Goal: Transaction & Acquisition: Purchase product/service

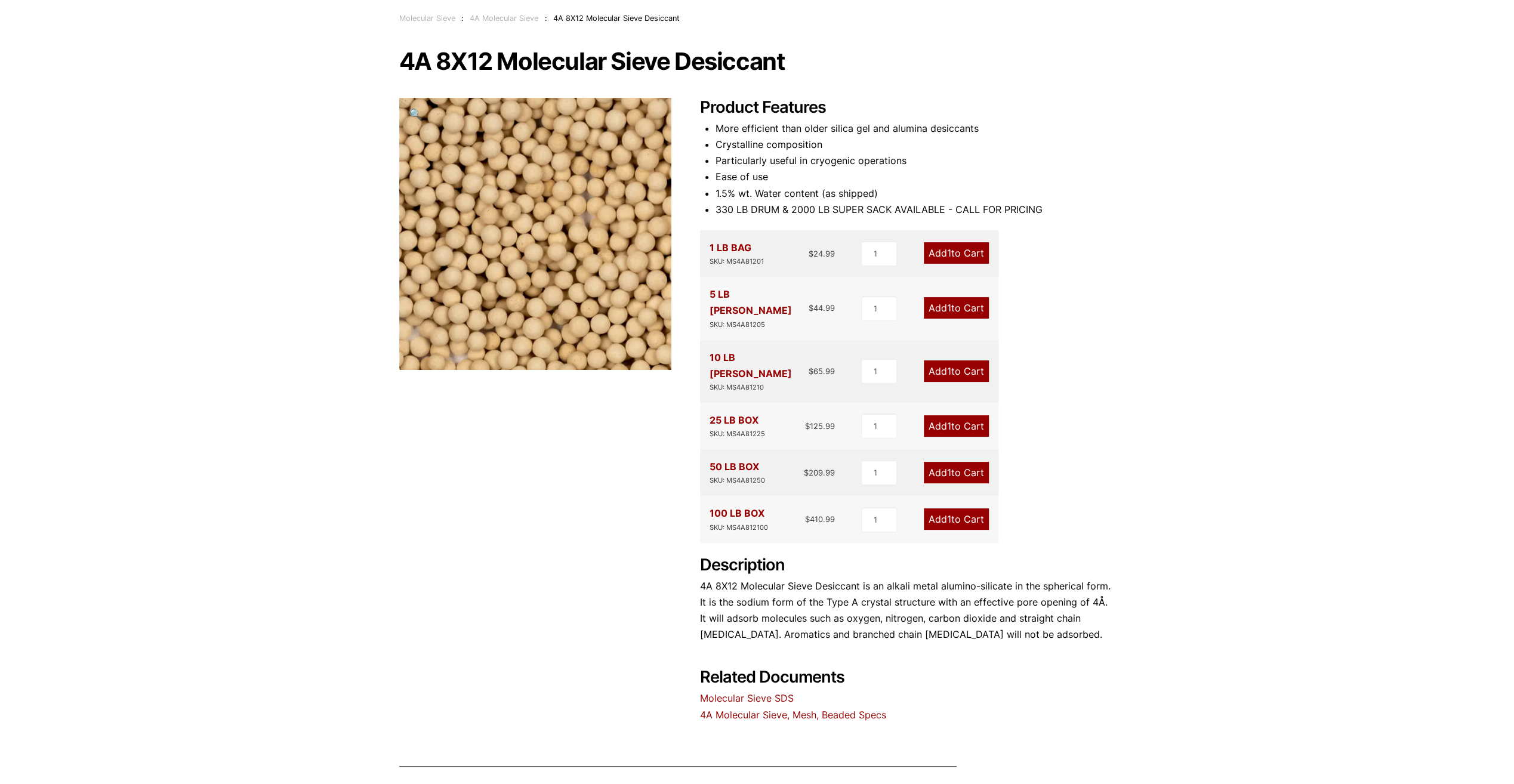
scroll to position [119, 0]
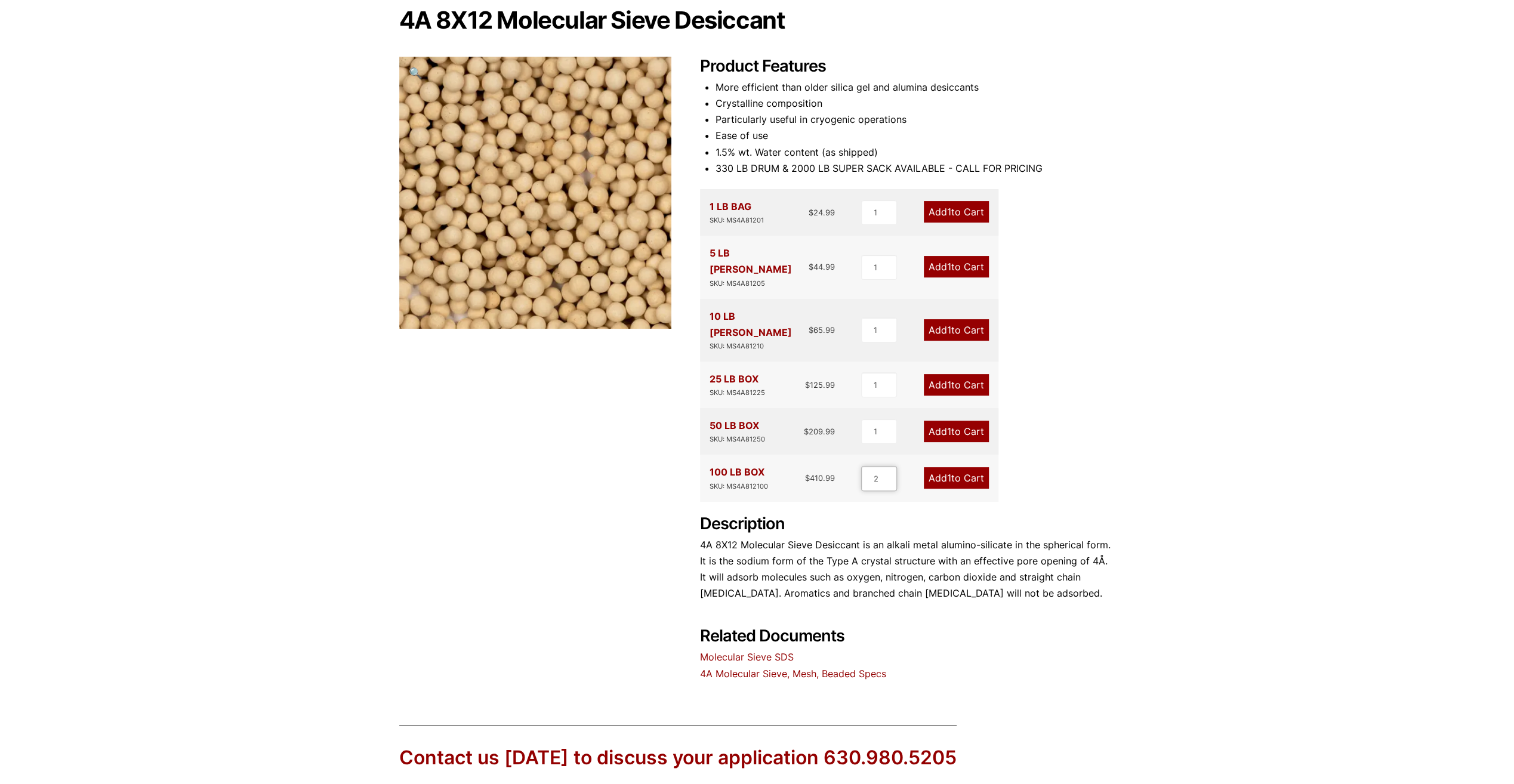
click at [889, 466] on input "2" at bounding box center [879, 479] width 36 height 25
type input "3"
click at [889, 466] on input "3" at bounding box center [878, 479] width 36 height 25
click at [958, 467] on link "Add 3 to Cart" at bounding box center [955, 478] width 67 height 21
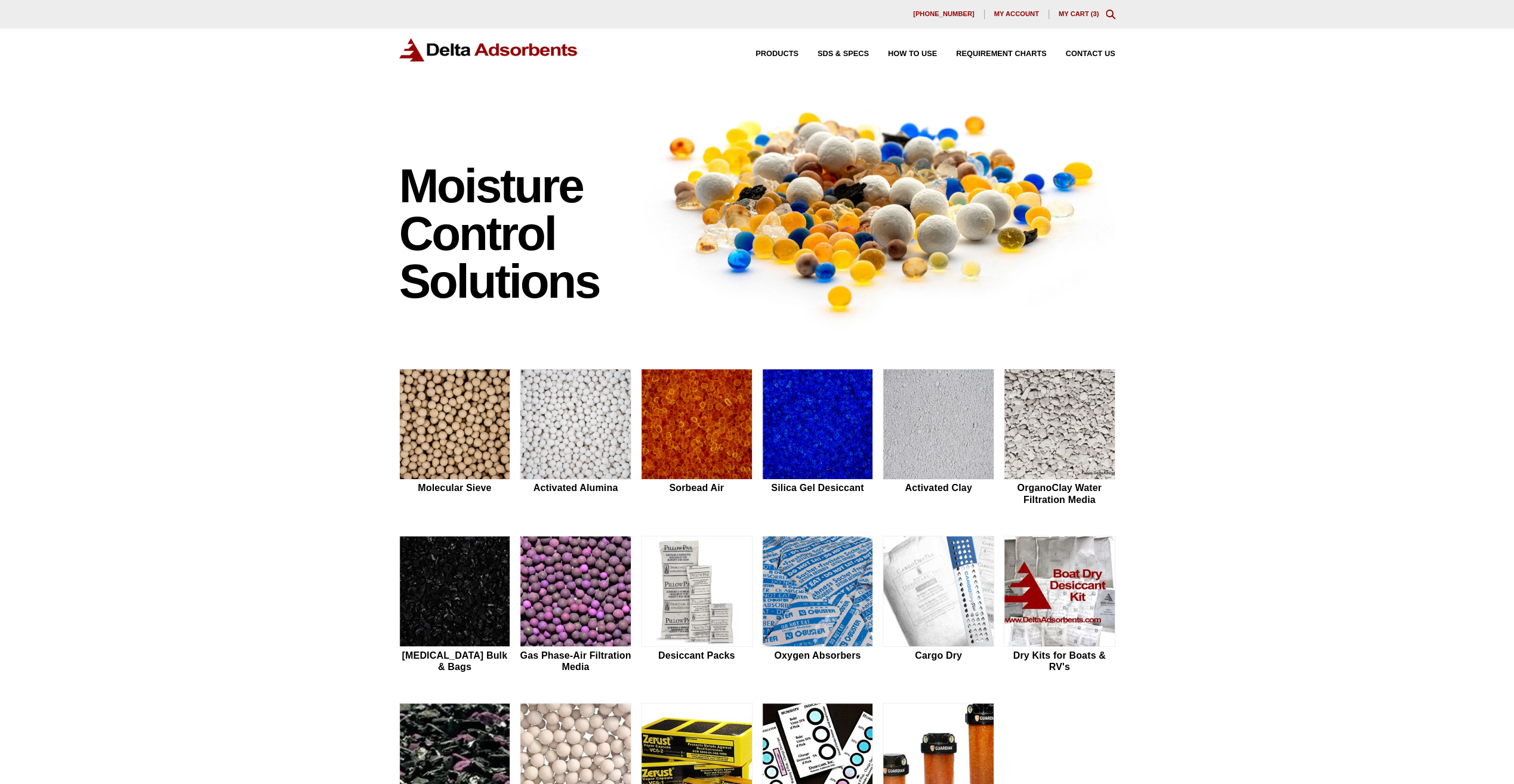
click at [1088, 14] on link "My Cart ( 3 )" at bounding box center [1079, 13] width 41 height 7
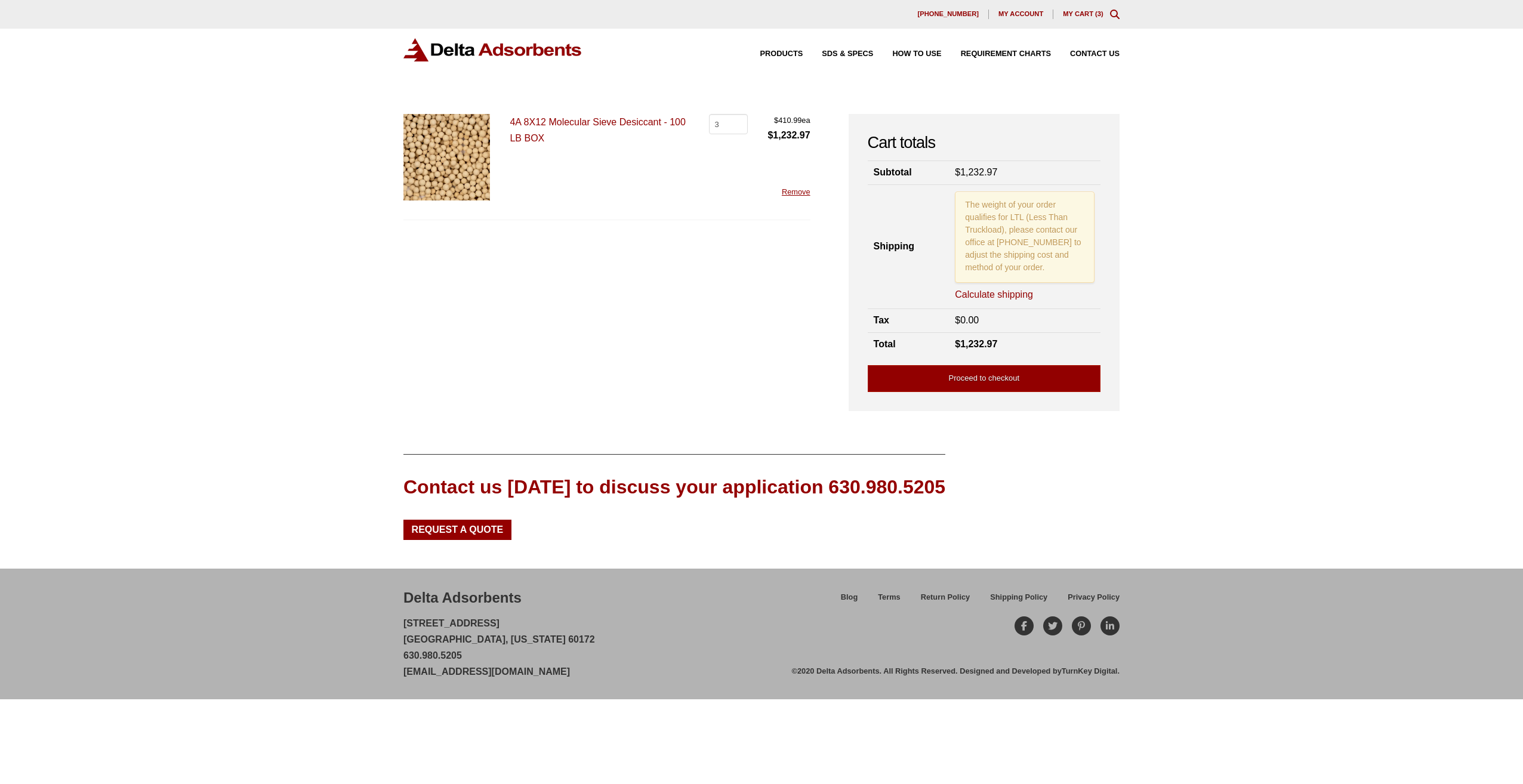
click at [981, 297] on link "Calculate shipping" at bounding box center [994, 295] width 78 height 14
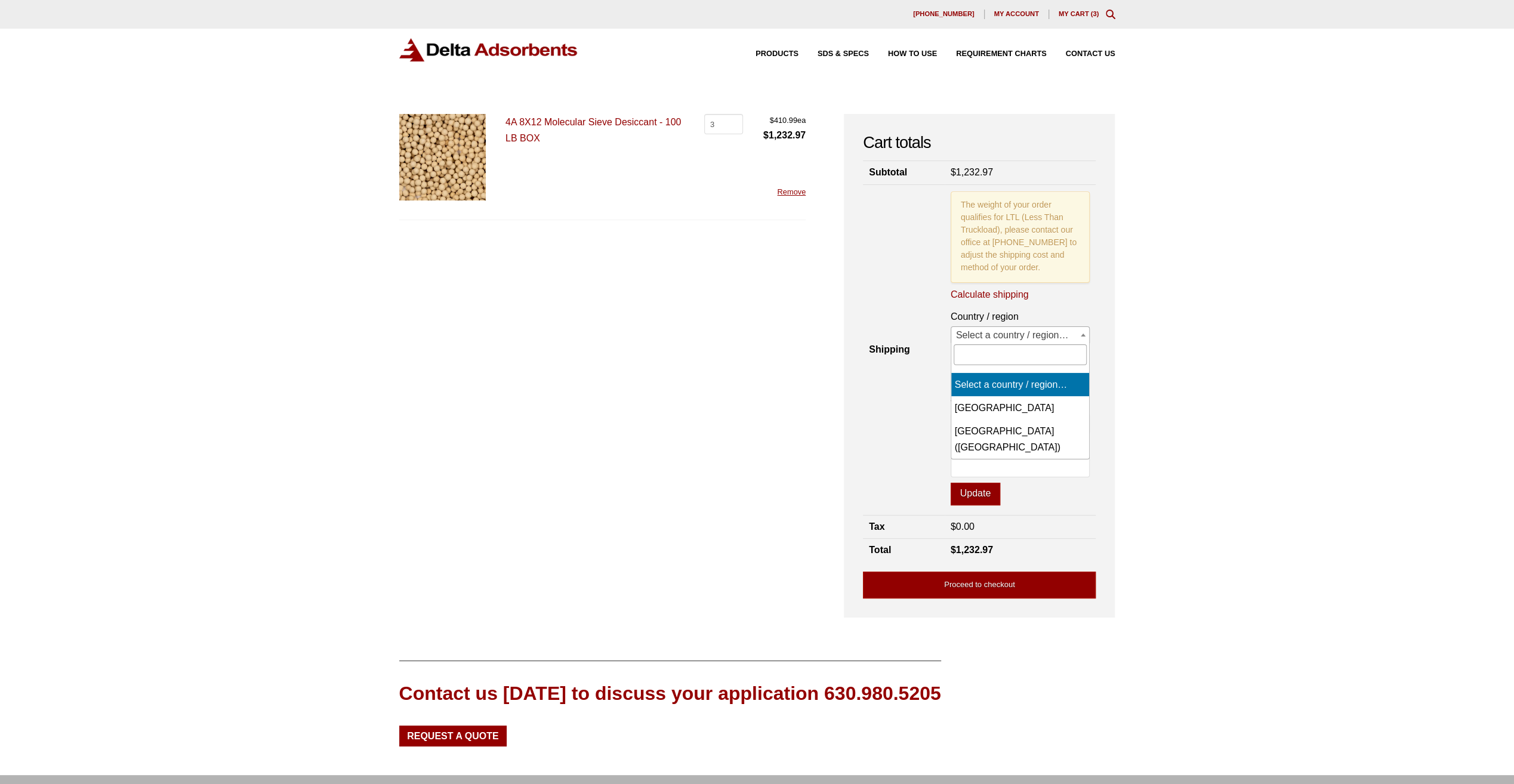
click at [986, 330] on span "Select a country / region…" at bounding box center [1020, 334] width 138 height 16
select select "CA"
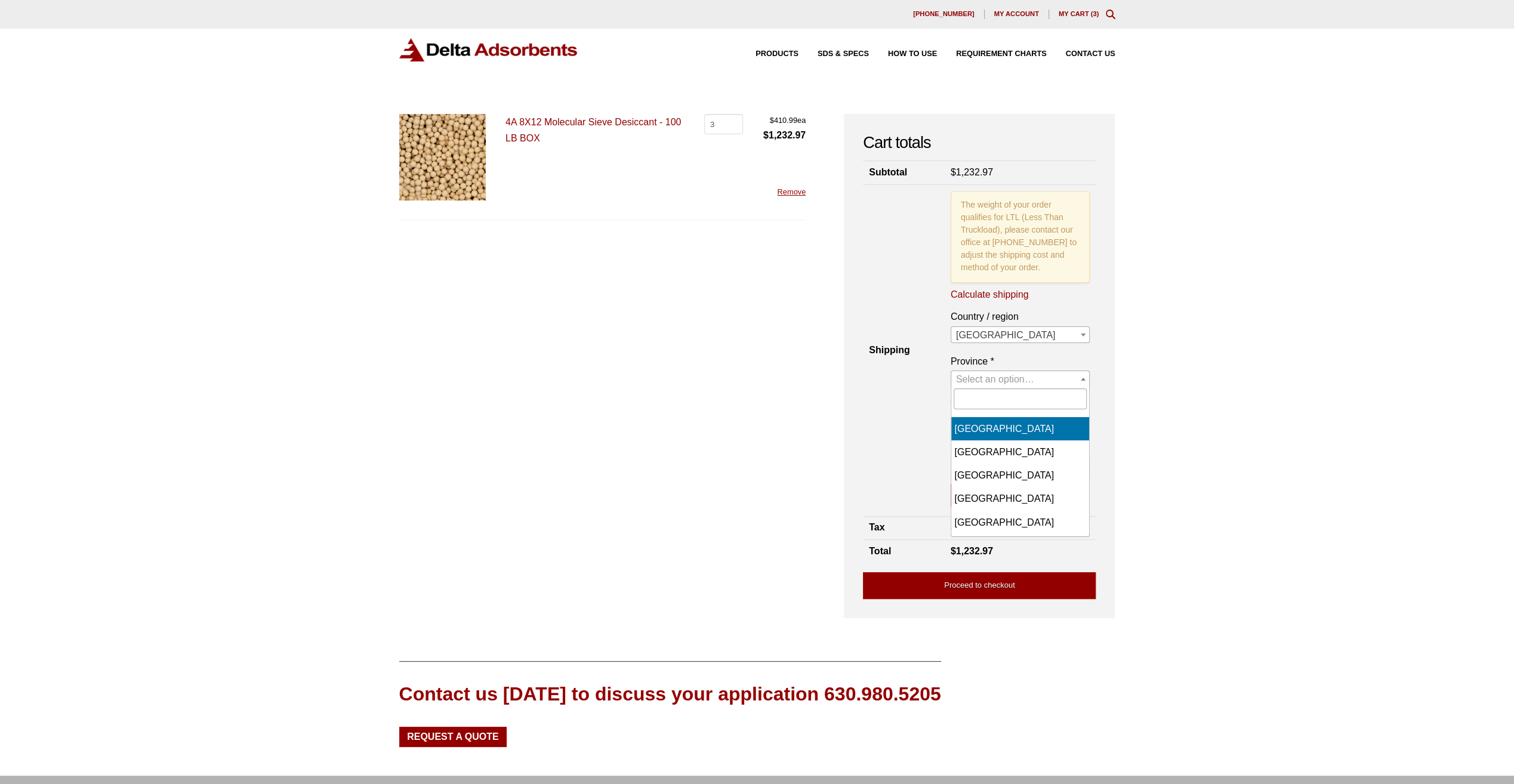
click at [984, 376] on span "Select an option…" at bounding box center [995, 379] width 78 height 10
select select "QC"
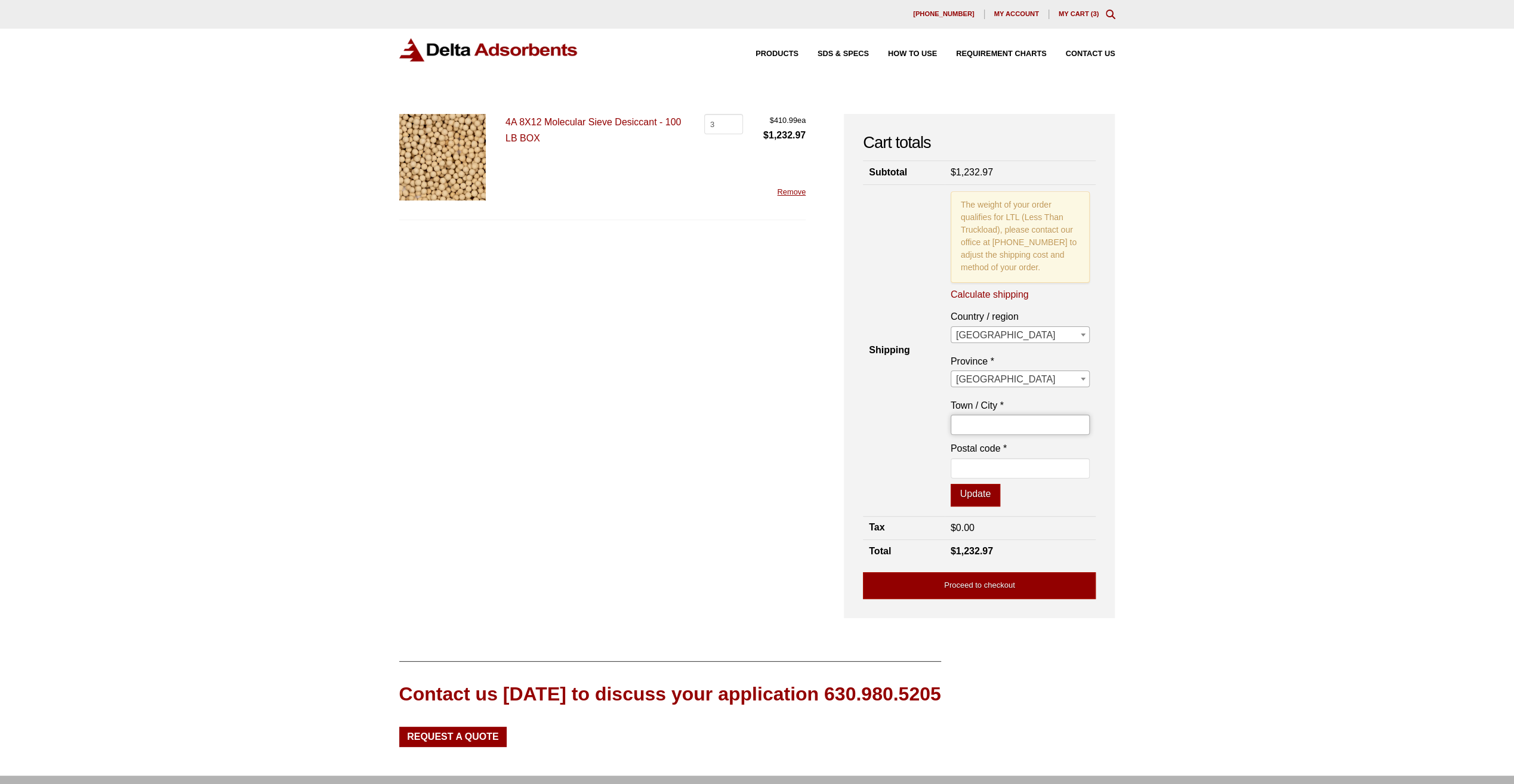
click at [985, 421] on input "Town / City *" at bounding box center [1020, 424] width 139 height 20
type input "montreal"
click at [966, 464] on input "Postal code *" at bounding box center [1020, 468] width 139 height 20
paste input "H2N 1M3"
type input "H2N 1M3"
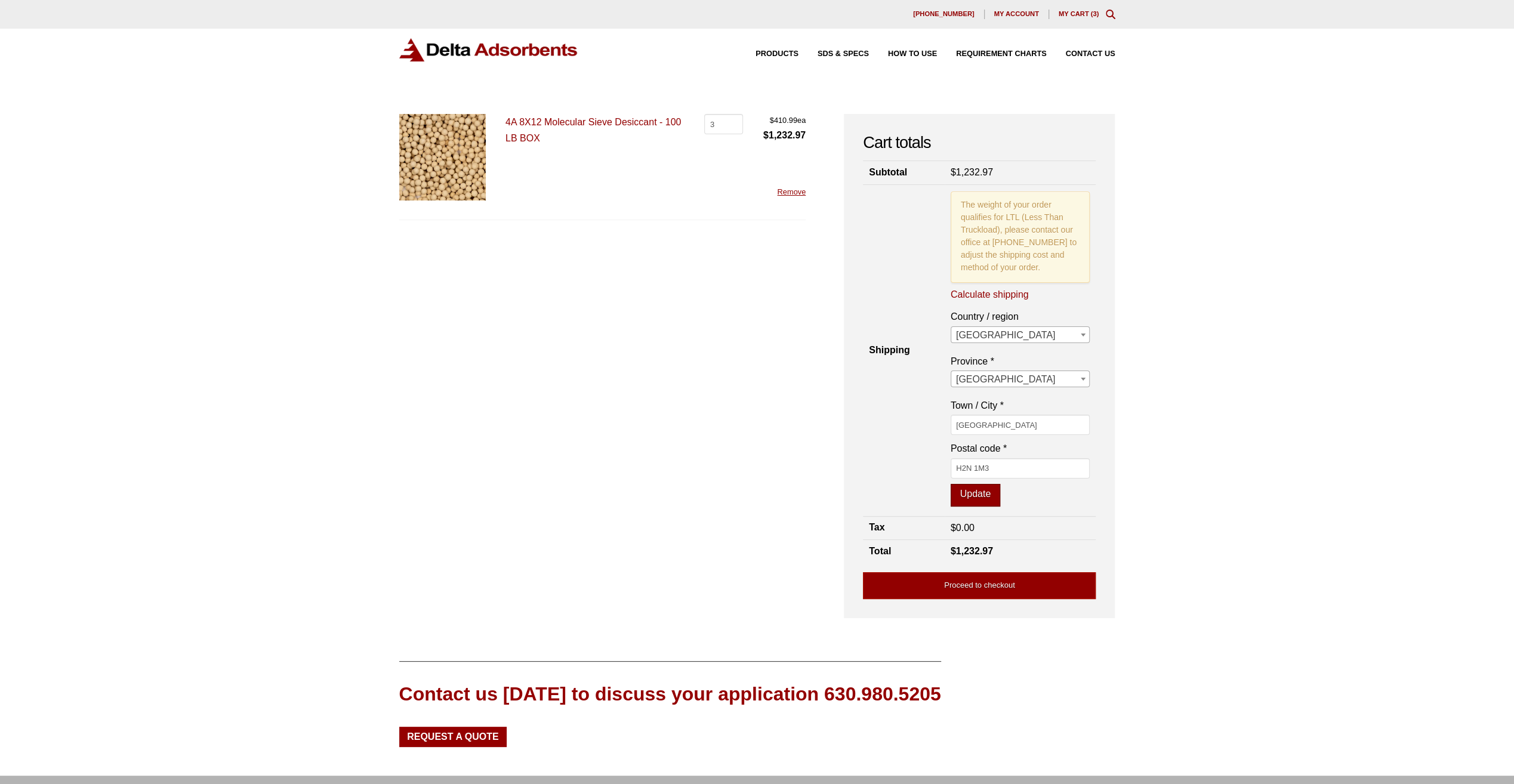
click at [975, 490] on button "Update" at bounding box center [975, 495] width 49 height 22
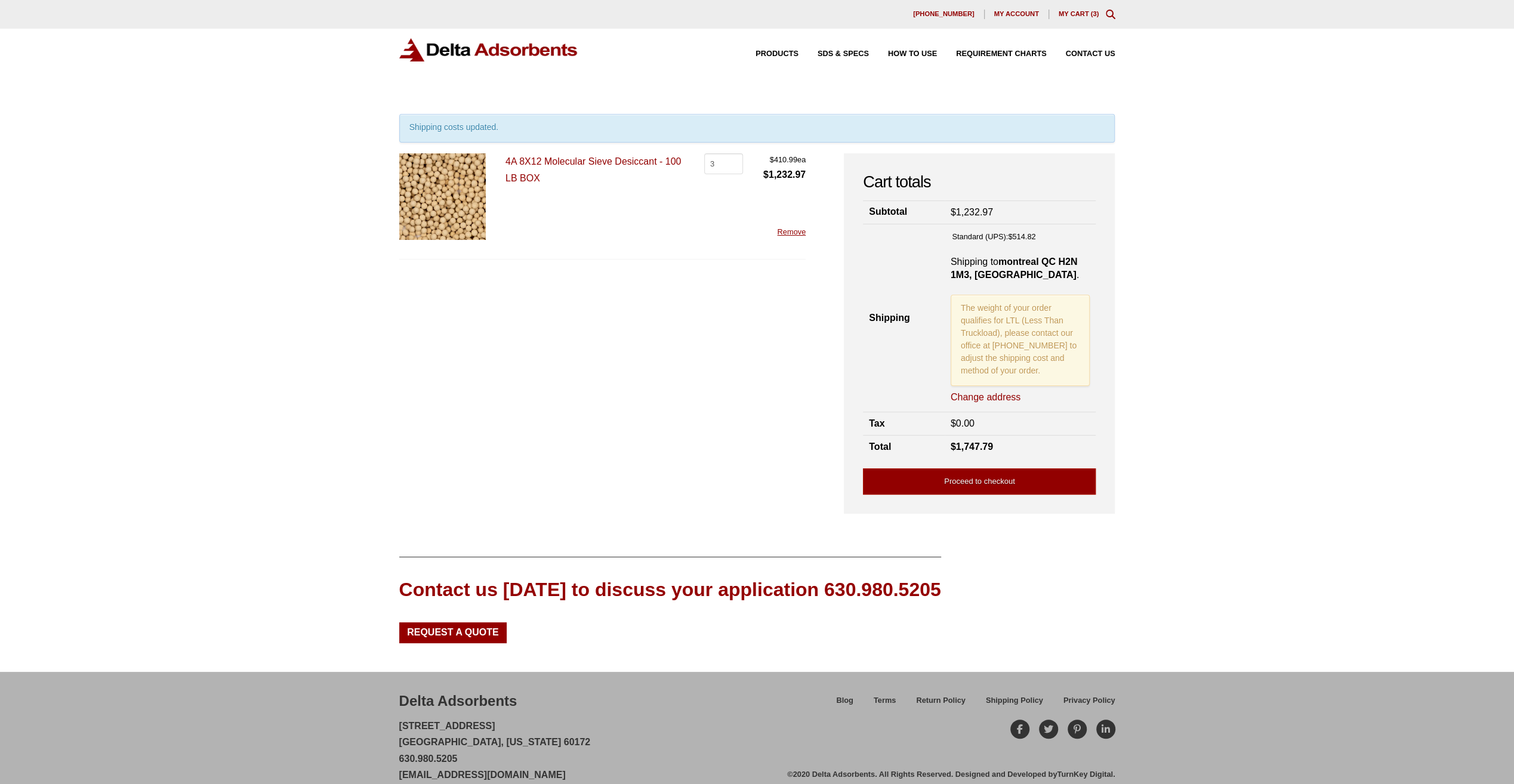
click at [997, 395] on link "Change address" at bounding box center [985, 397] width 70 height 14
select select "QC"
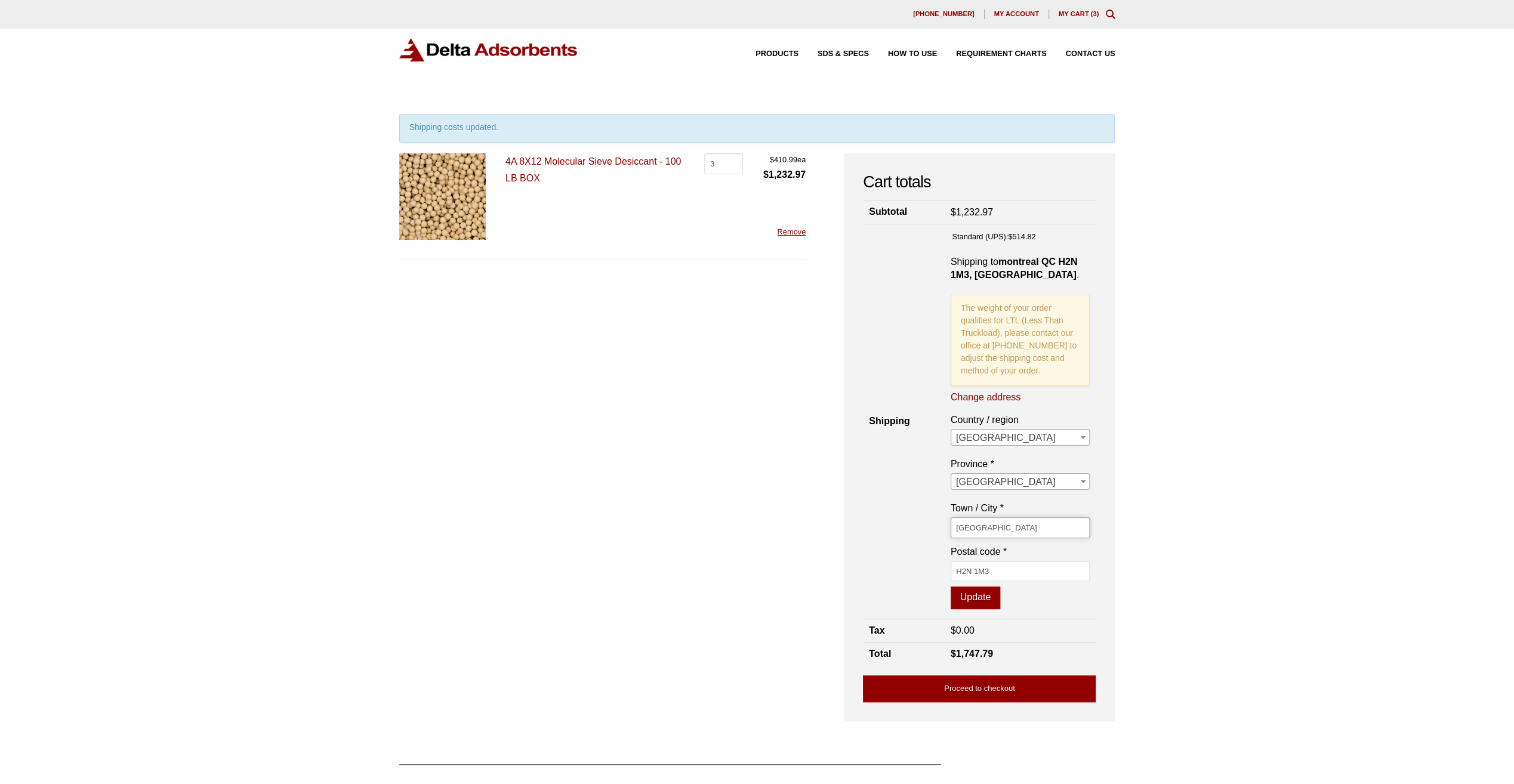
click at [957, 523] on input "montreal" at bounding box center [1020, 527] width 139 height 20
drag, startPoint x: 1008, startPoint y: 529, endPoint x: 864, endPoint y: 521, distance: 144.2
click at [864, 521] on tr "Shipping Standard (UPS): $ 514.82 Shipping to montreal QC H2N 1M3, Canada . The…" at bounding box center [979, 421] width 233 height 395
paste input "8845 Boul Saint-Laurent, St-Laurent 5 E, Montré"
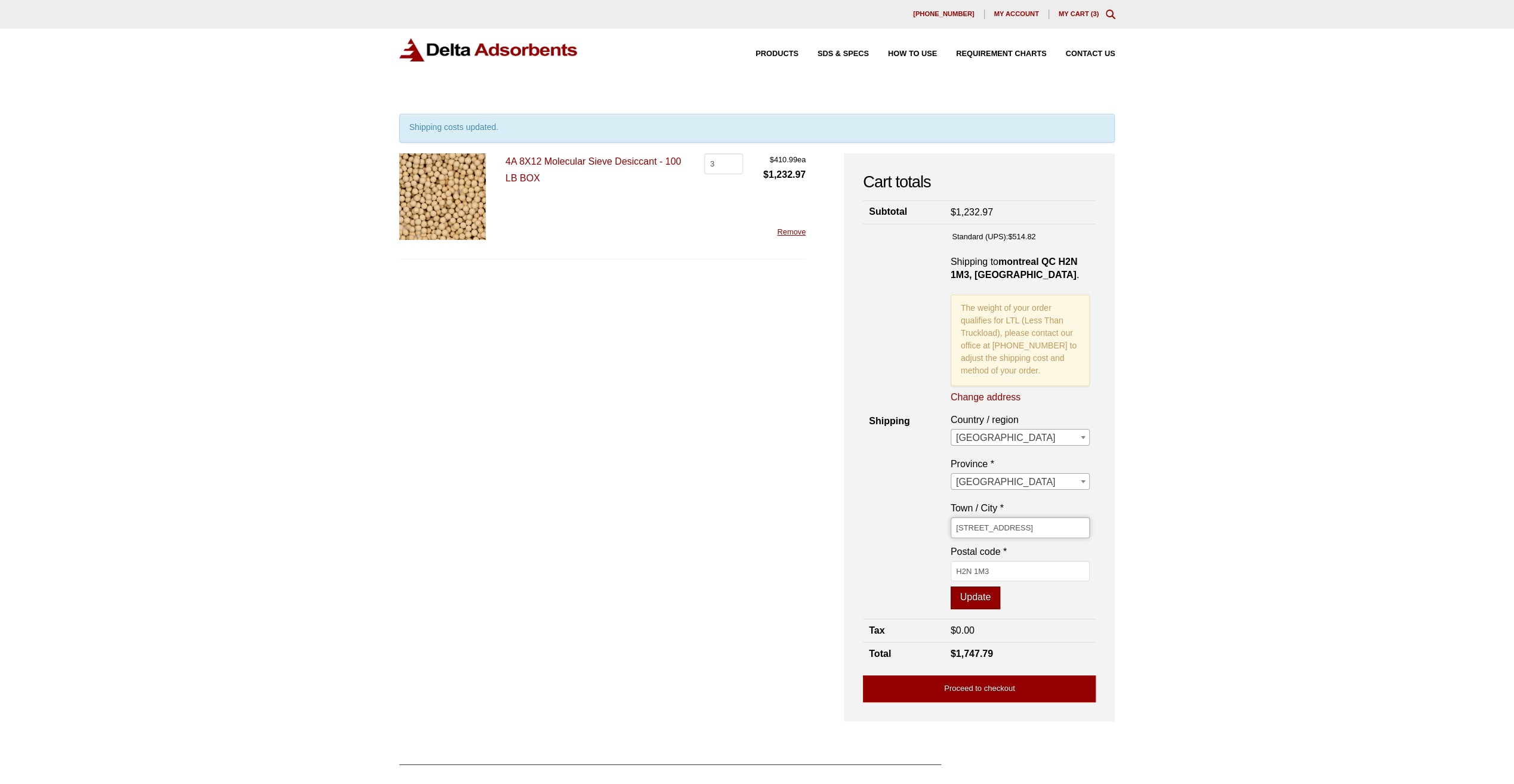
type input "8845 Boul Saint-Laurent, St-Laurent 5 E, Montréal"
click at [975, 595] on button "Update" at bounding box center [975, 597] width 49 height 22
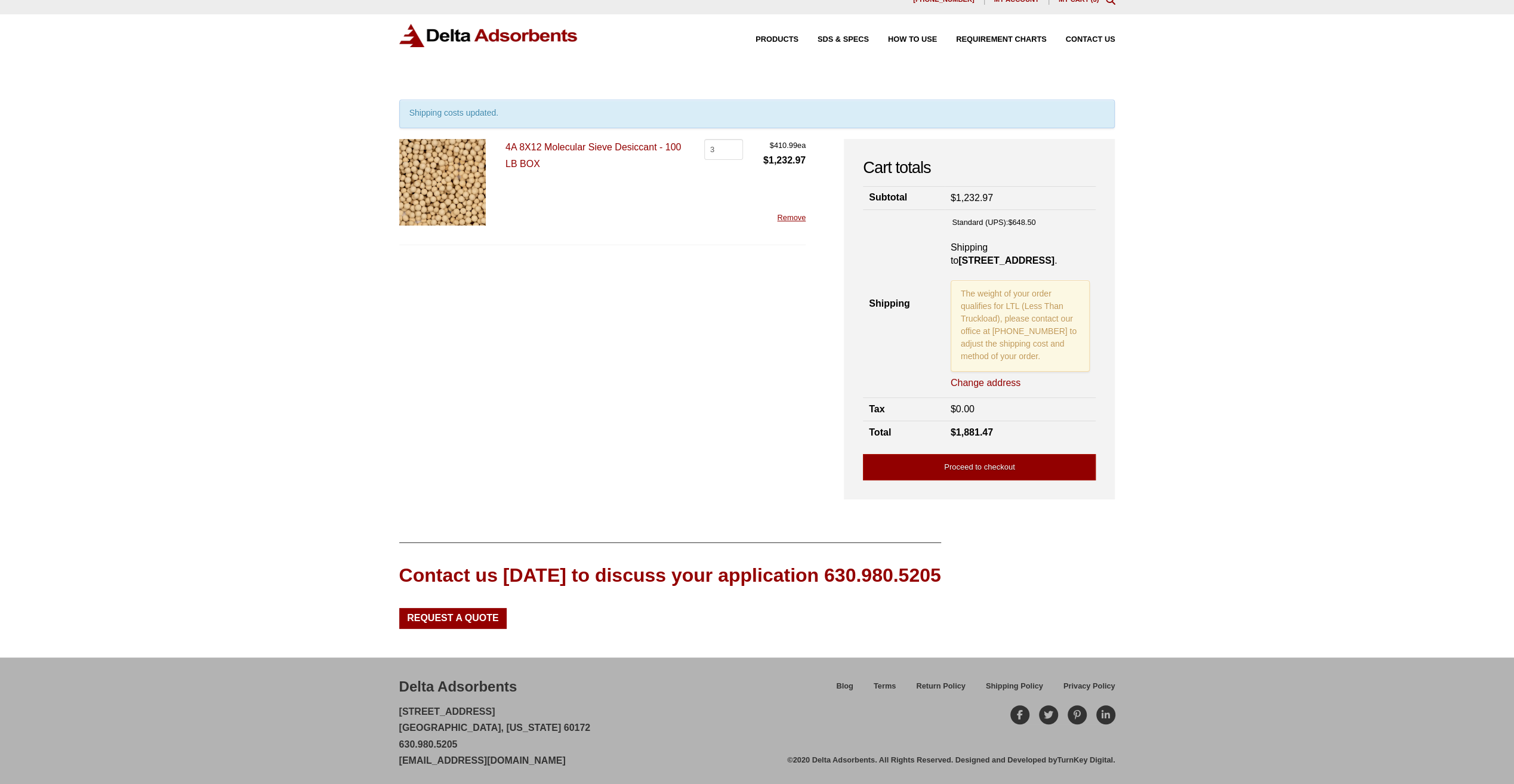
scroll to position [0, 0]
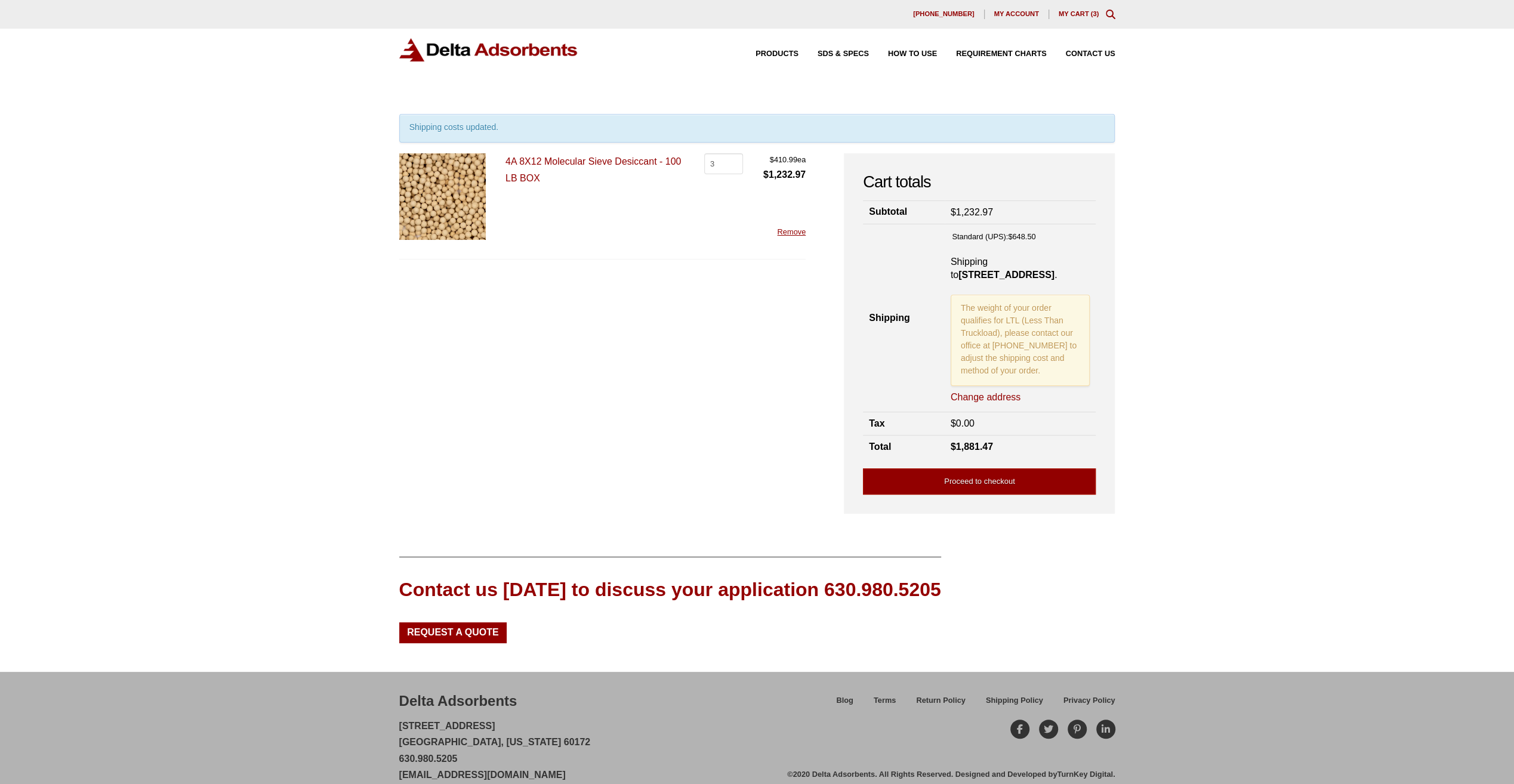
click at [576, 161] on link "4A 8X12 Molecular Sieve Desiccant - 100 LB BOX" at bounding box center [593, 169] width 175 height 26
